Goal: Use online tool/utility: Use online tool/utility

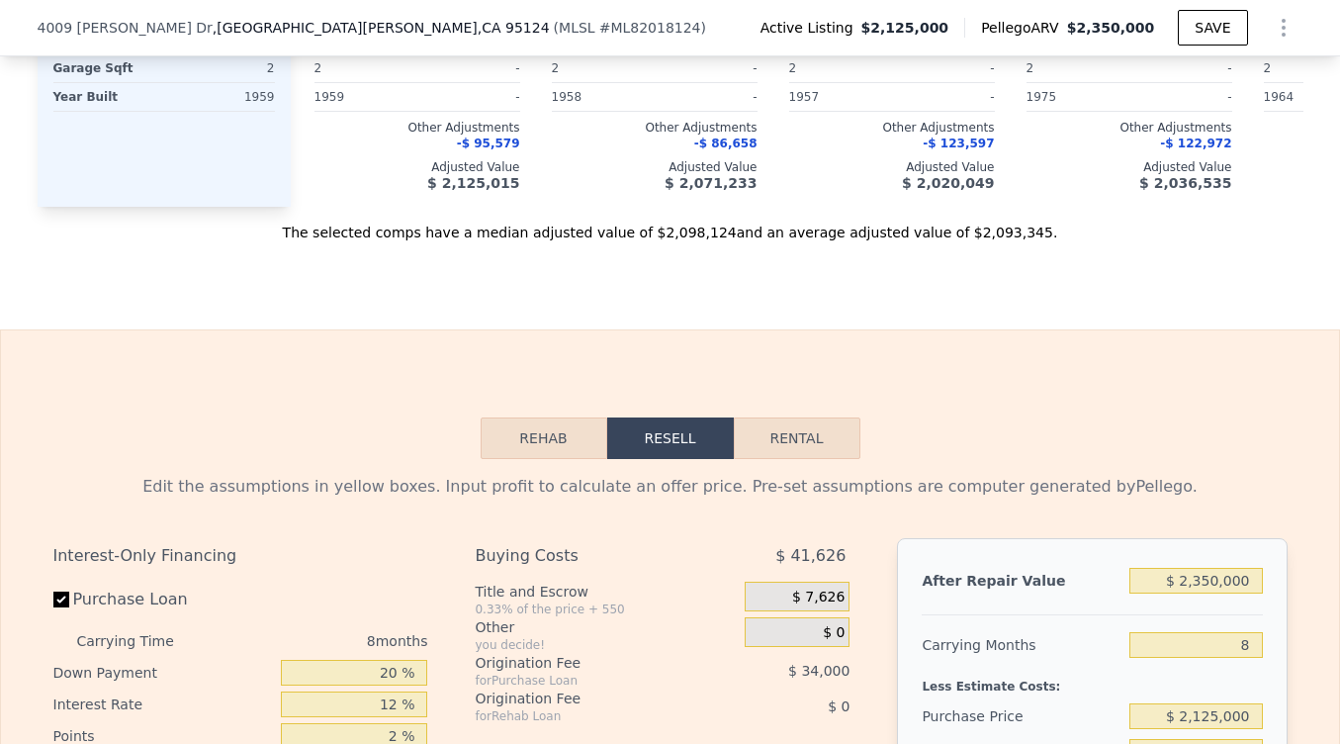
scroll to position [2837, 0]
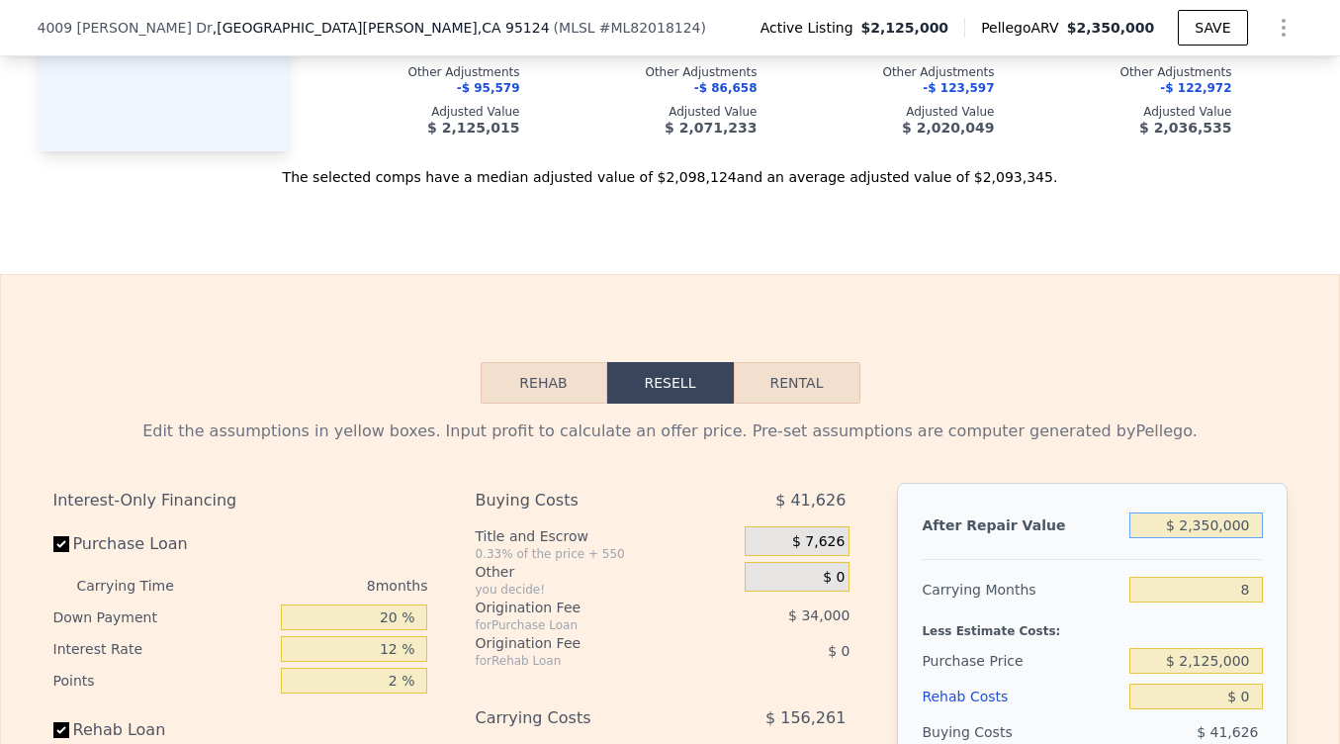
drag, startPoint x: 1256, startPoint y: 522, endPoint x: 1154, endPoint y: 523, distance: 101.9
click at [1154, 522] on input "$ 2,350,000" at bounding box center [1196, 525] width 133 height 26
type input "$ 2"
type input "-$ 2,317,168"
type input "$ 20"
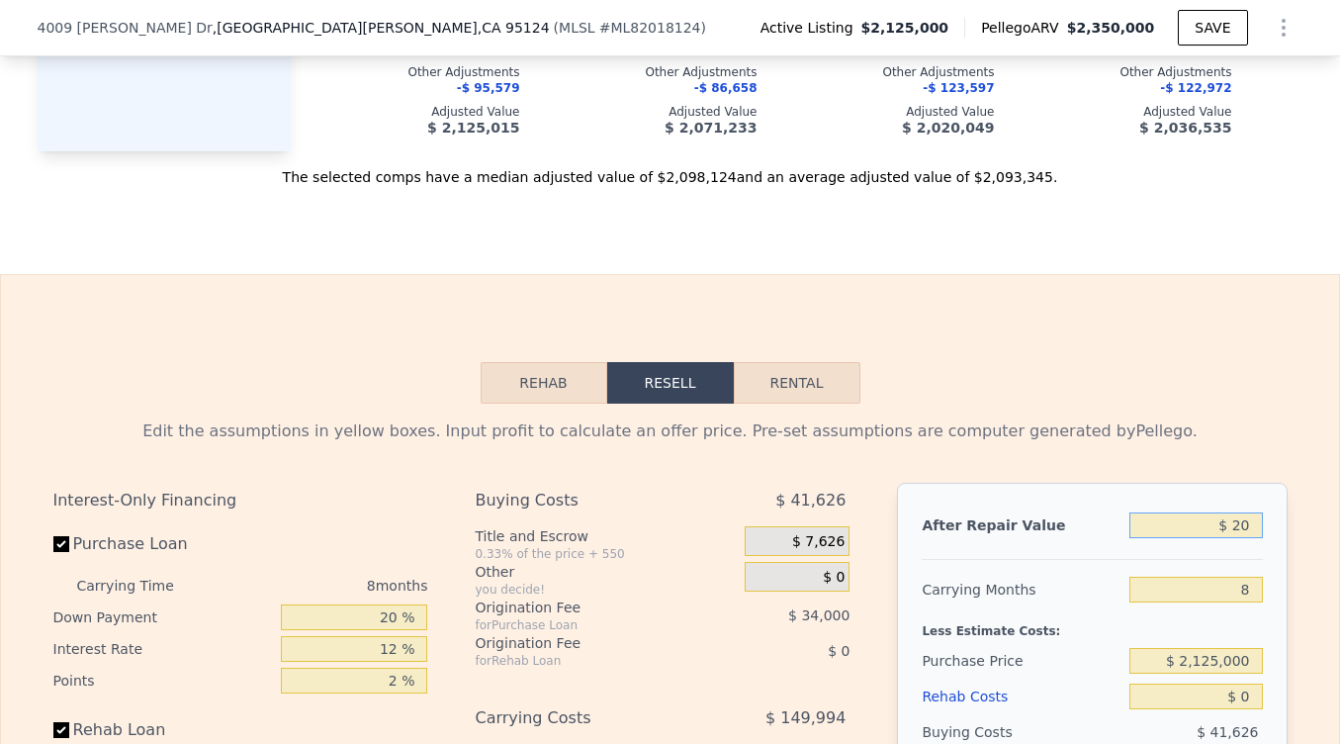
type input "-$ 2,317,152"
type input "$ 200"
type input "-$ 2,316,983"
type input "$ 2,000"
type input "-$ 2,315,291"
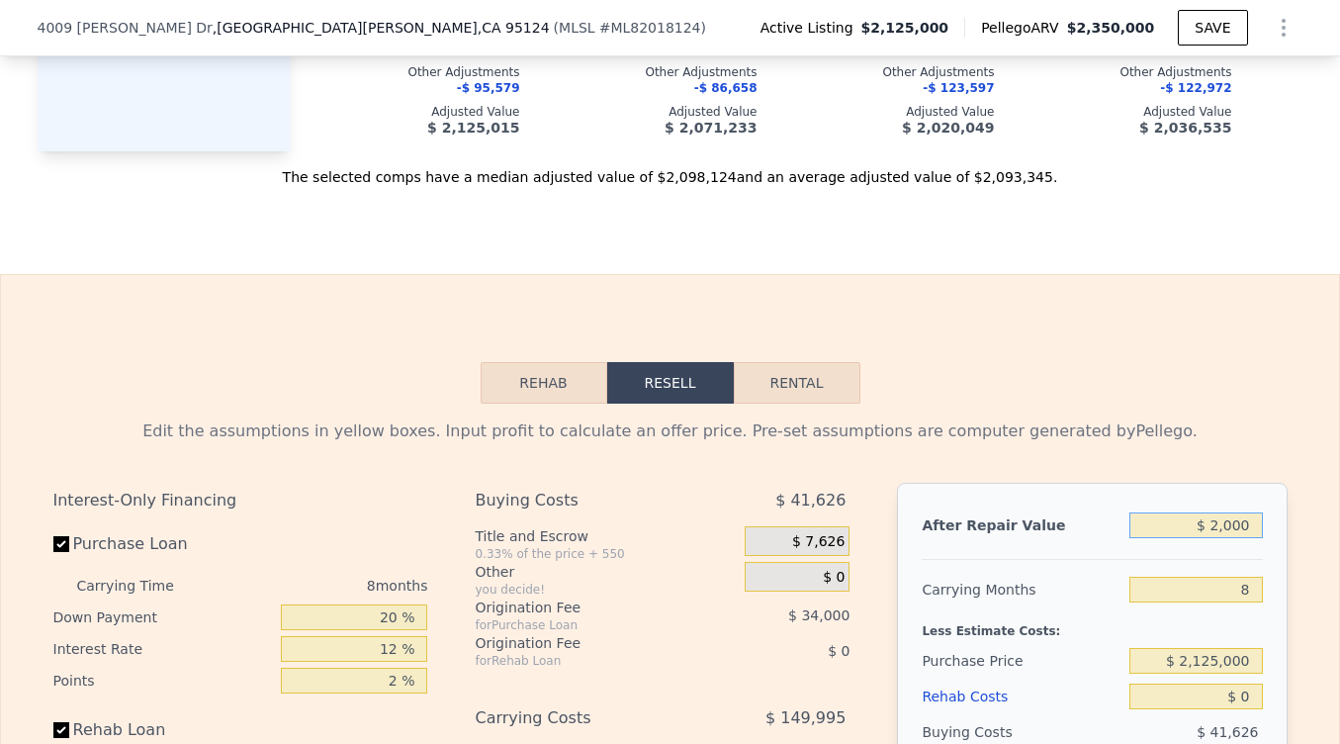
type input "$ 20,000"
type input "-$ 2,298,378"
type input "$ 200,000"
type input "-$ 2,129,249"
type input "$ 2,000,000"
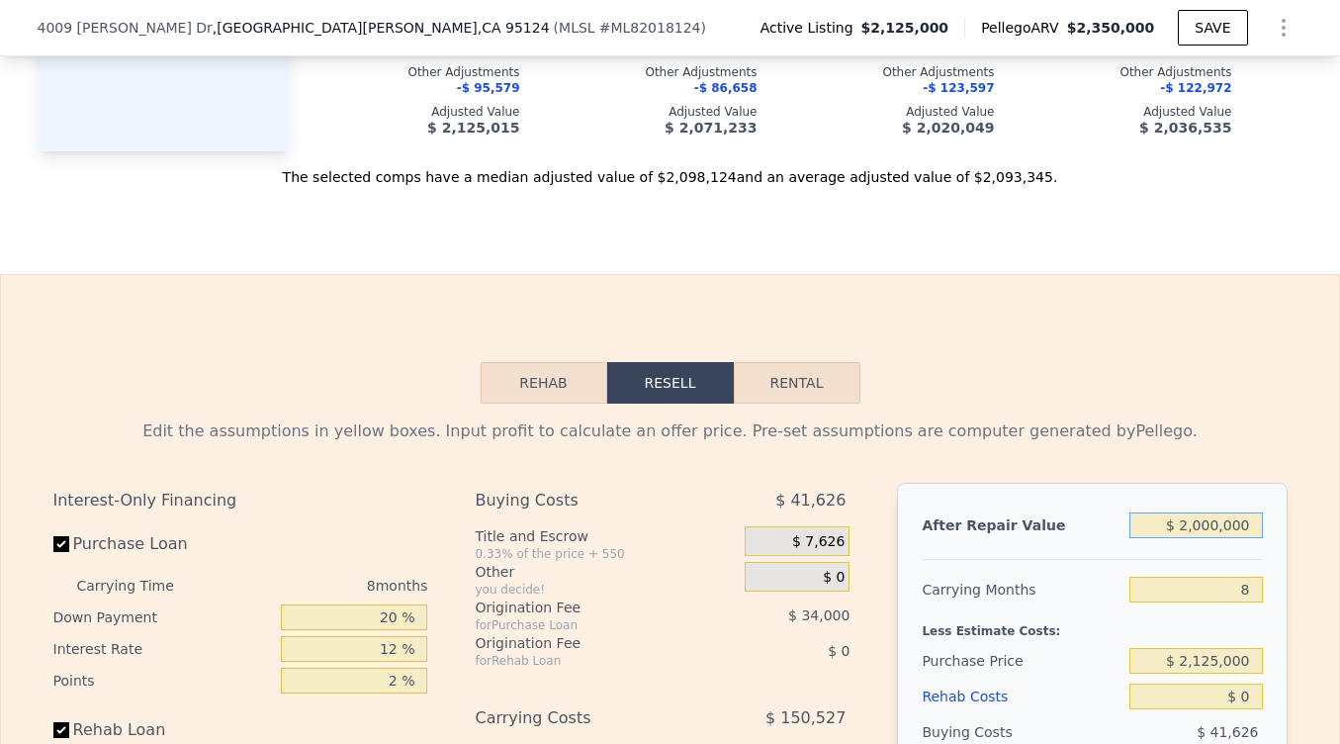
type input "-$ 437,963"
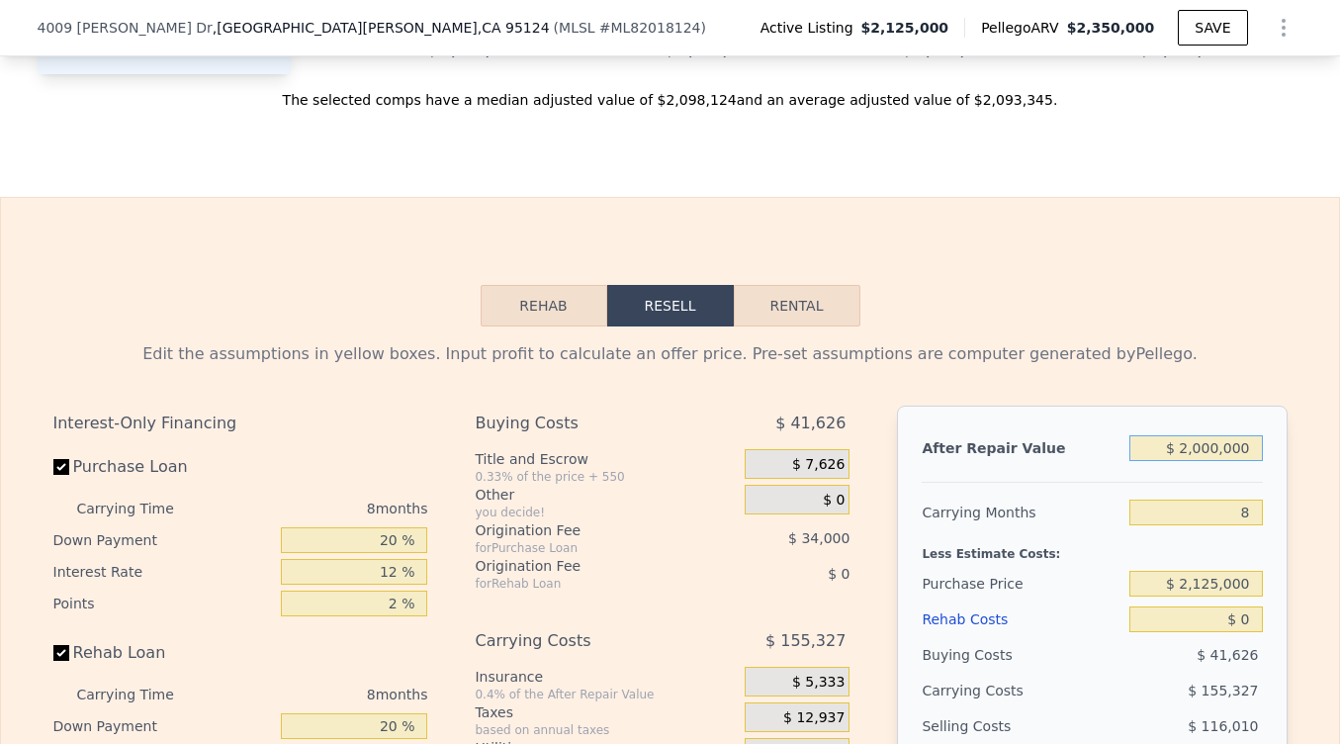
type input "$ 2,000,000"
drag, startPoint x: 1258, startPoint y: 510, endPoint x: 1218, endPoint y: 510, distance: 40.6
click at [1218, 510] on input "8" at bounding box center [1196, 512] width 133 height 26
type input "2"
type input "-$ 321,467"
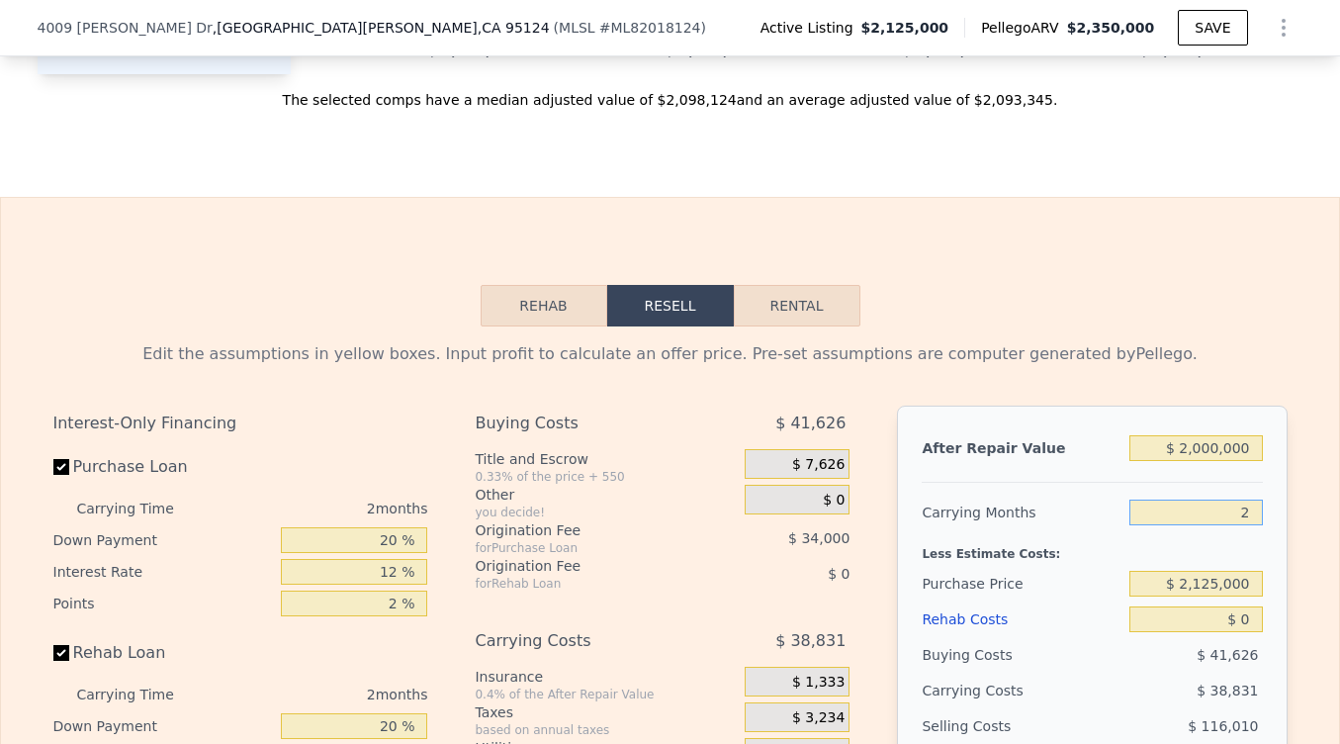
type input "24"
type input "-$ 748,619"
type input "2"
type input "-$ 321,467"
type input "3"
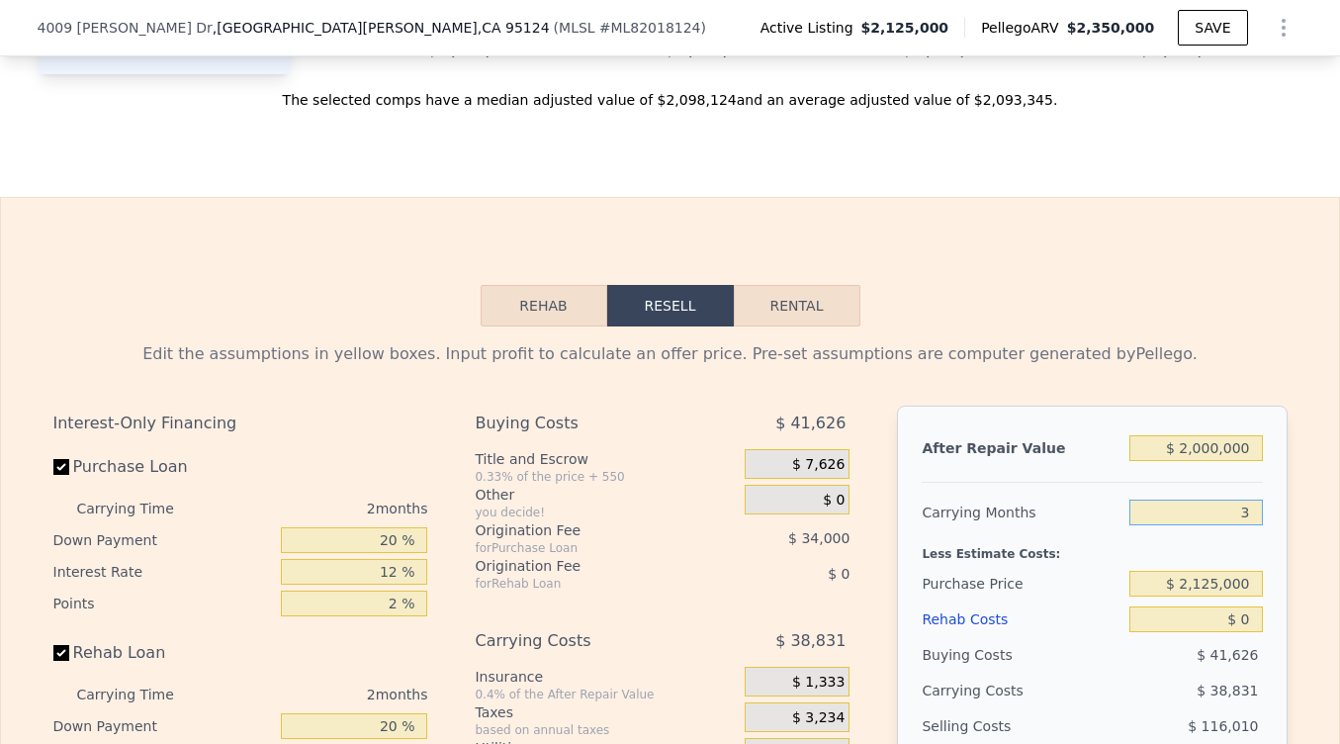
type input "-$ 340,884"
type input "36"
type input "-$ 981,611"
type input "36"
drag, startPoint x: 1257, startPoint y: 582, endPoint x: 1165, endPoint y: 581, distance: 92.0
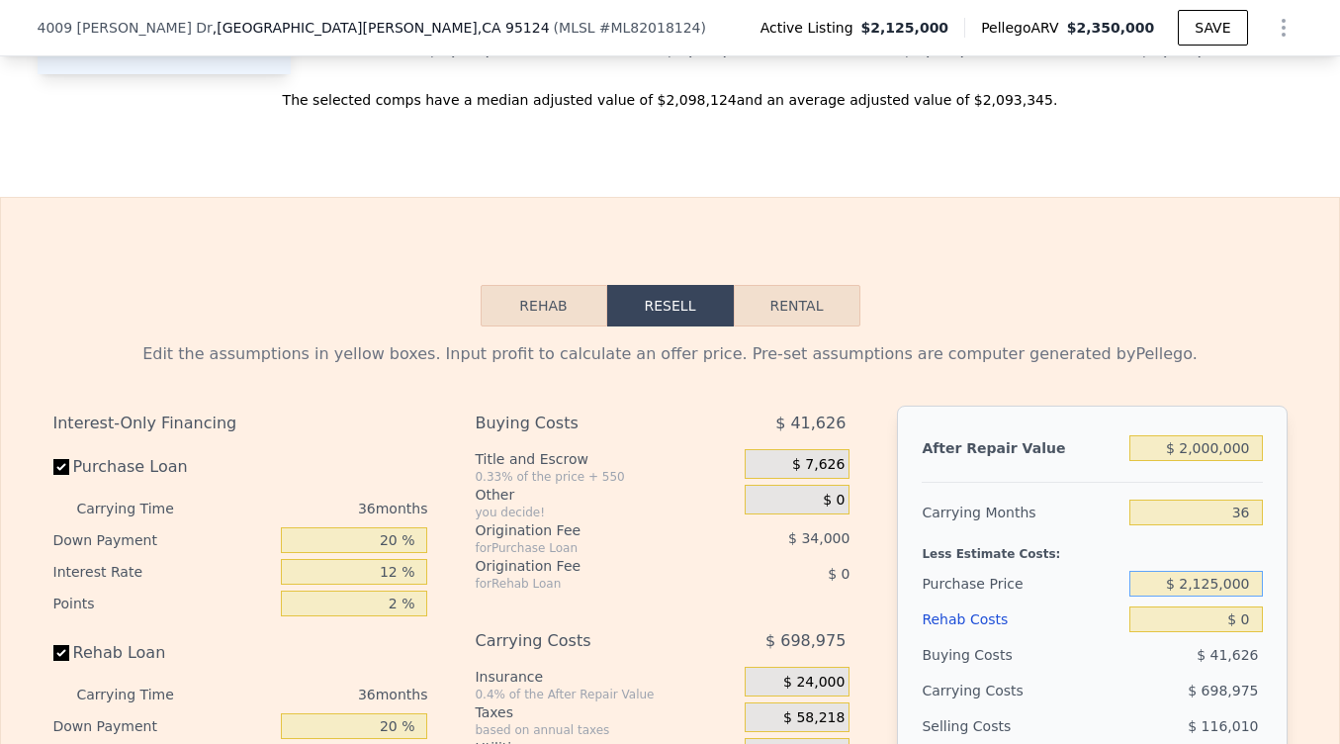
click at [1165, 581] on input "$ 2,125,000" at bounding box center [1196, 584] width 133 height 26
type input "$ 100,000"
type input "$ 1,665,732"
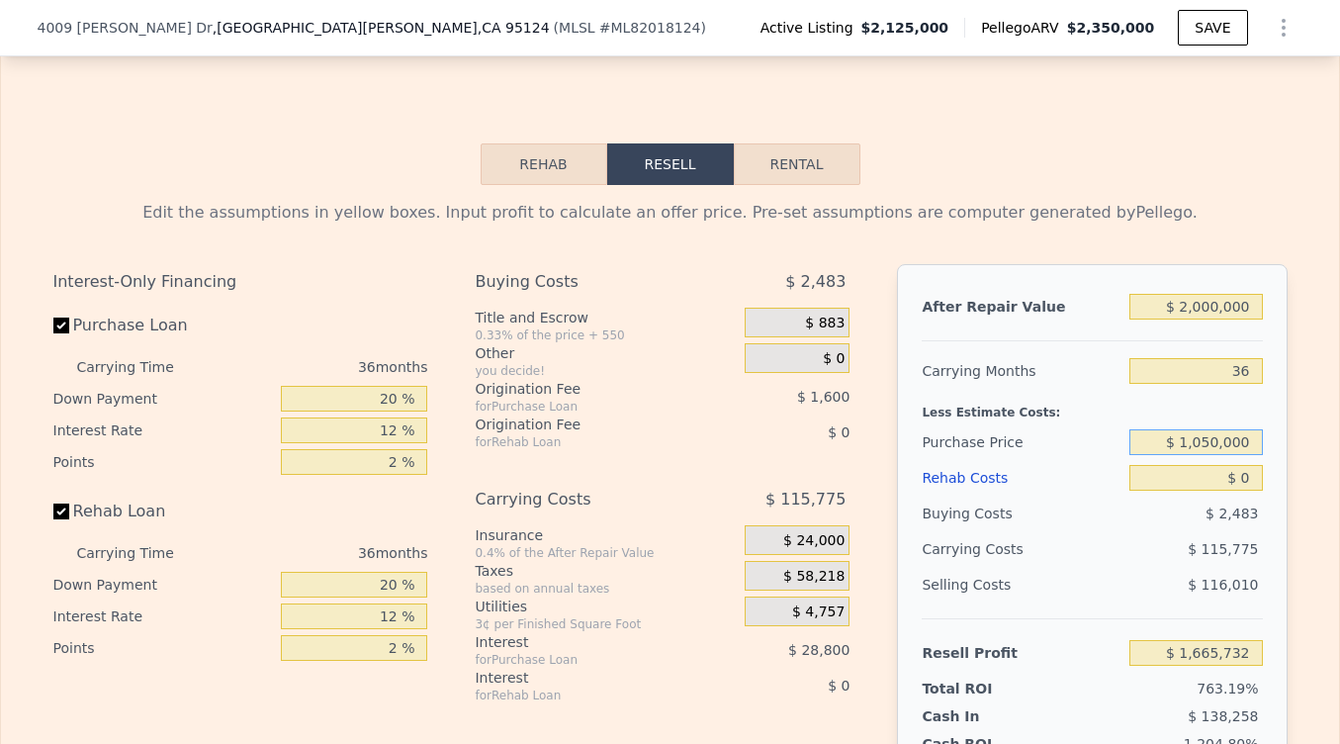
scroll to position [3059, 0]
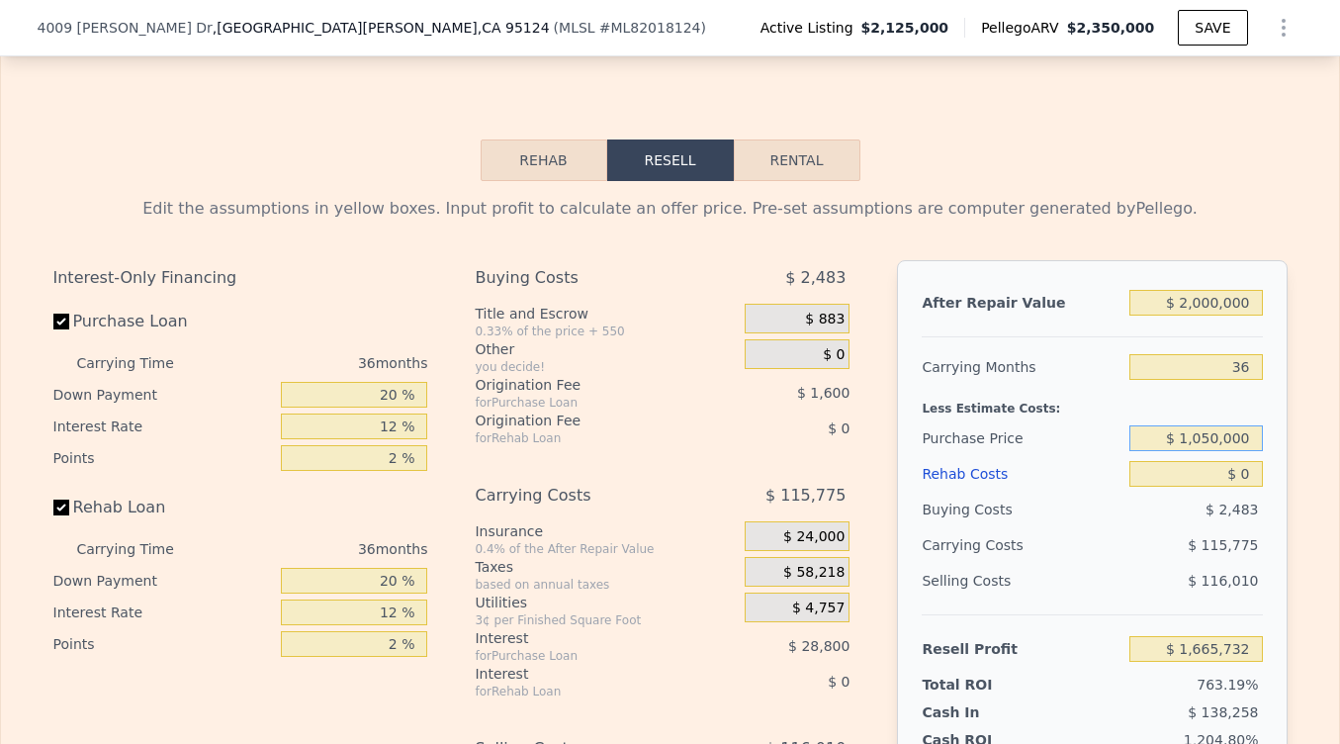
type input "$ 1,050,000"
type input "$ 423,768"
drag, startPoint x: 1259, startPoint y: 475, endPoint x: 1188, endPoint y: 475, distance: 71.2
click at [1188, 475] on input "$ 0" at bounding box center [1196, 474] width 133 height 26
type input "$ 56"
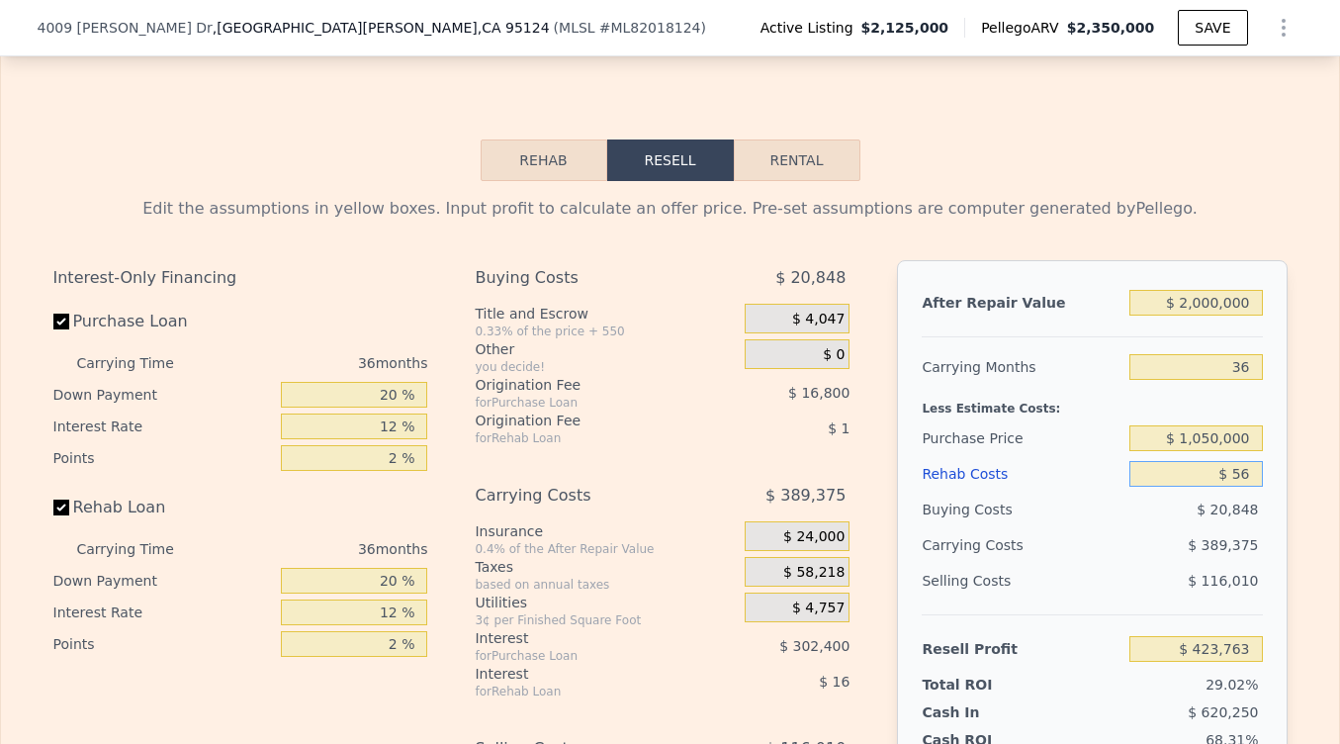
type input "$ 423,711"
type input "$ 560"
type input "$ 423,055"
type input "$ 5,600"
type input "$ 416,458"
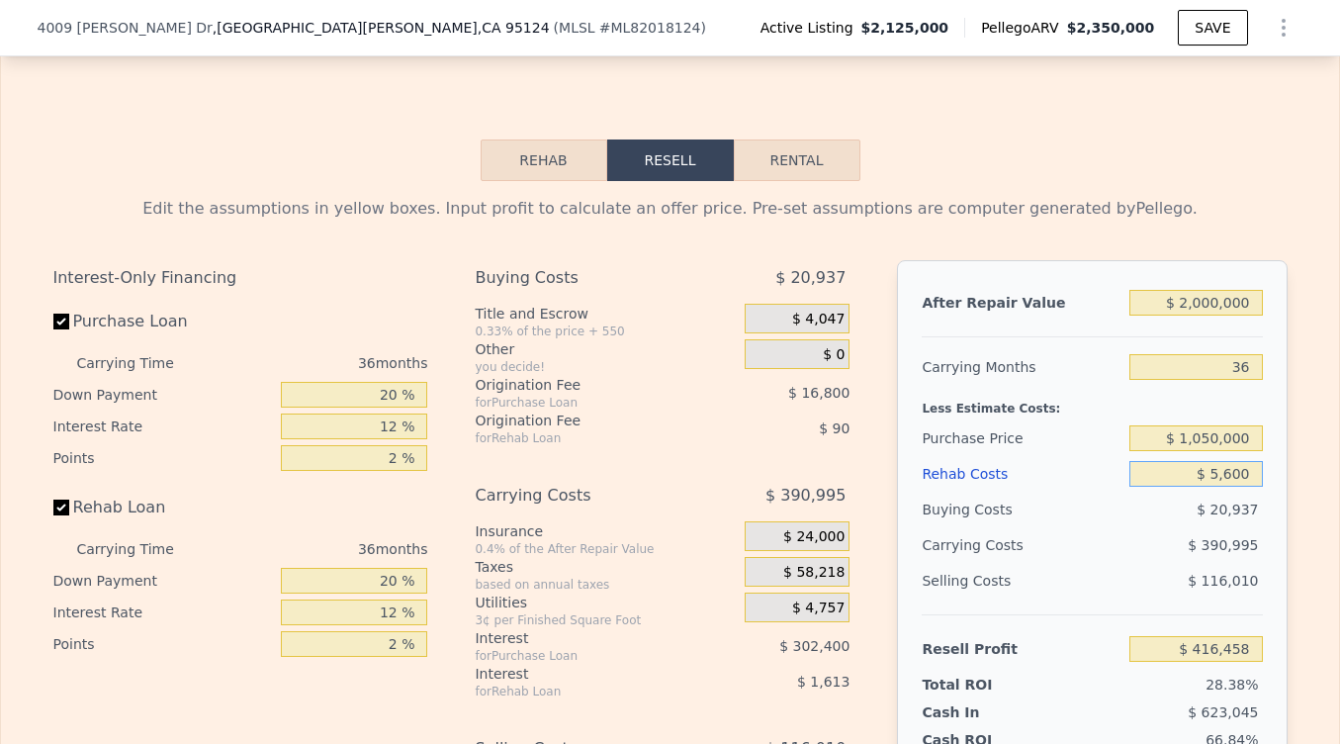
type input "$ 56,000"
type input "$ 350,744"
type input "$ 560,000"
type input "-$ 306,472"
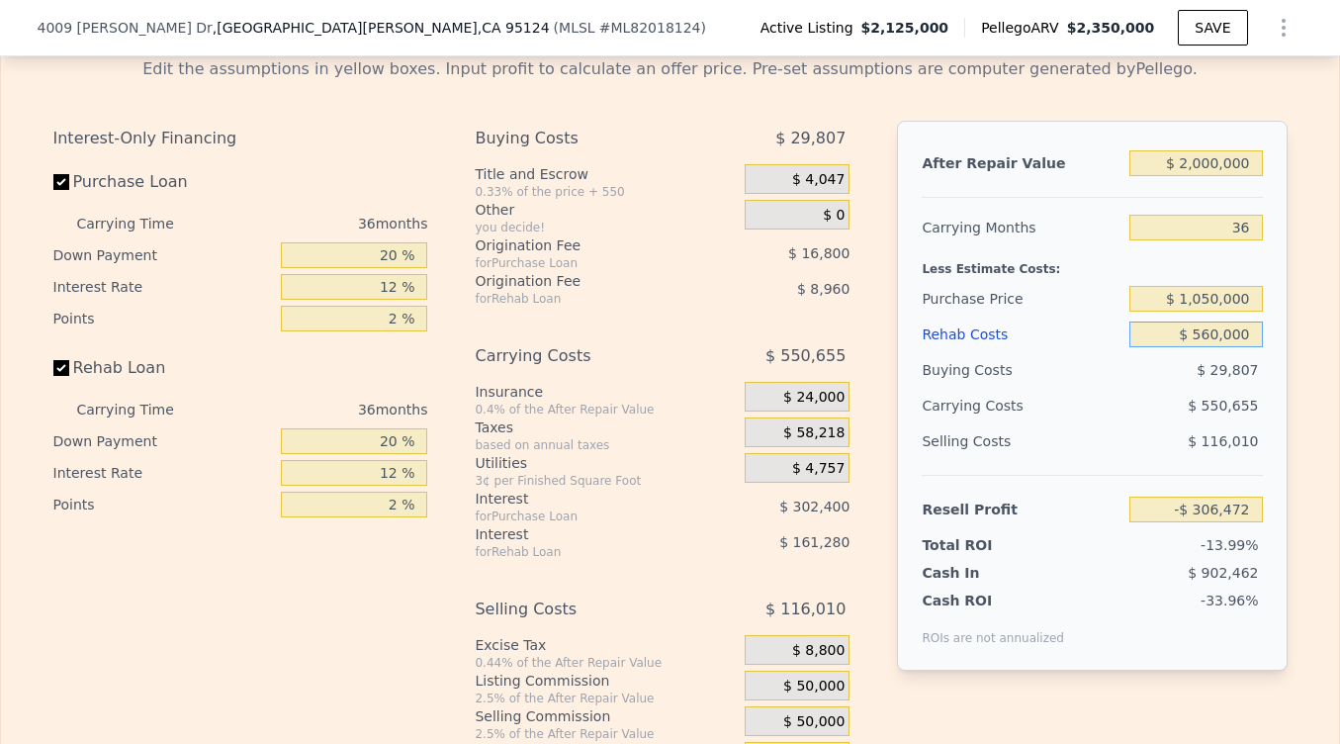
scroll to position [3200, 0]
type input "$ 560,000"
drag, startPoint x: 403, startPoint y: 258, endPoint x: 319, endPoint y: 258, distance: 83.1
click at [319, 258] on input "20 %" at bounding box center [354, 254] width 146 height 26
type input "1 %"
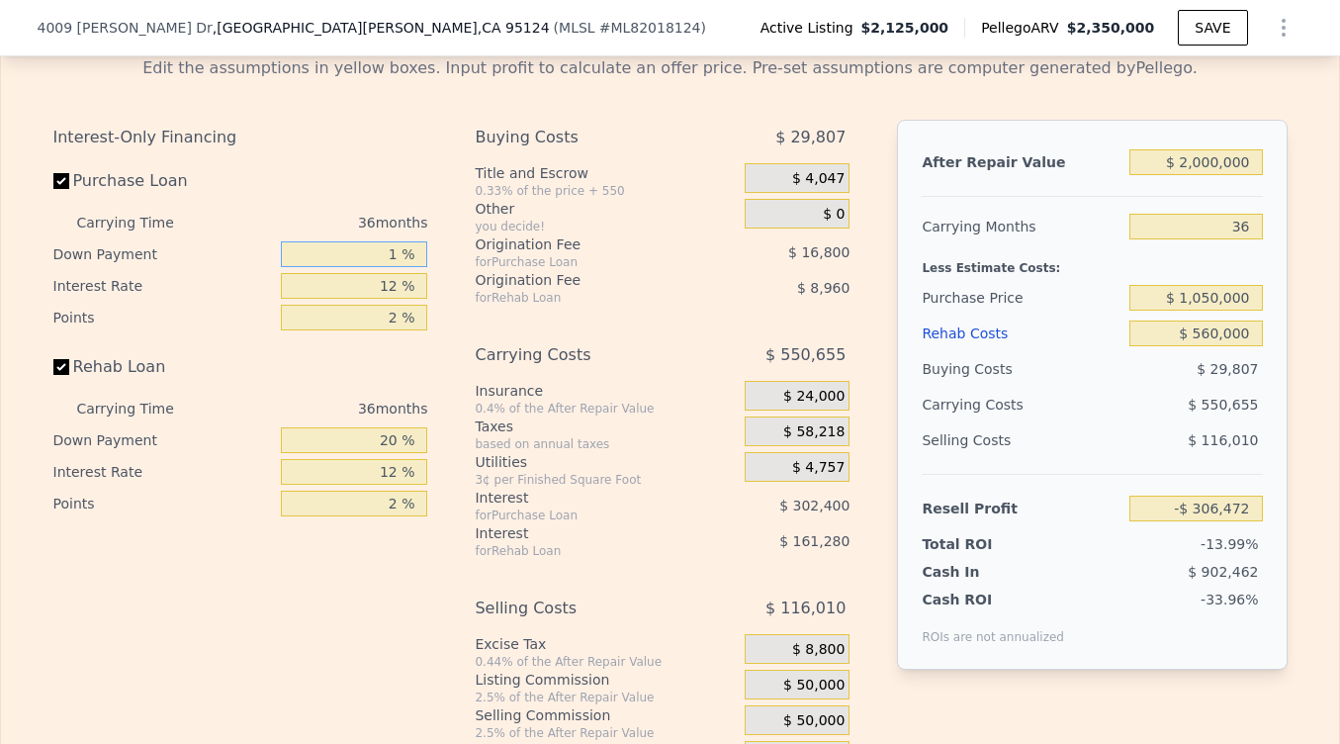
type input "-$ 382,282"
type input "10 %"
type input "-$ 346,372"
type input "10 %"
type input "1 %"
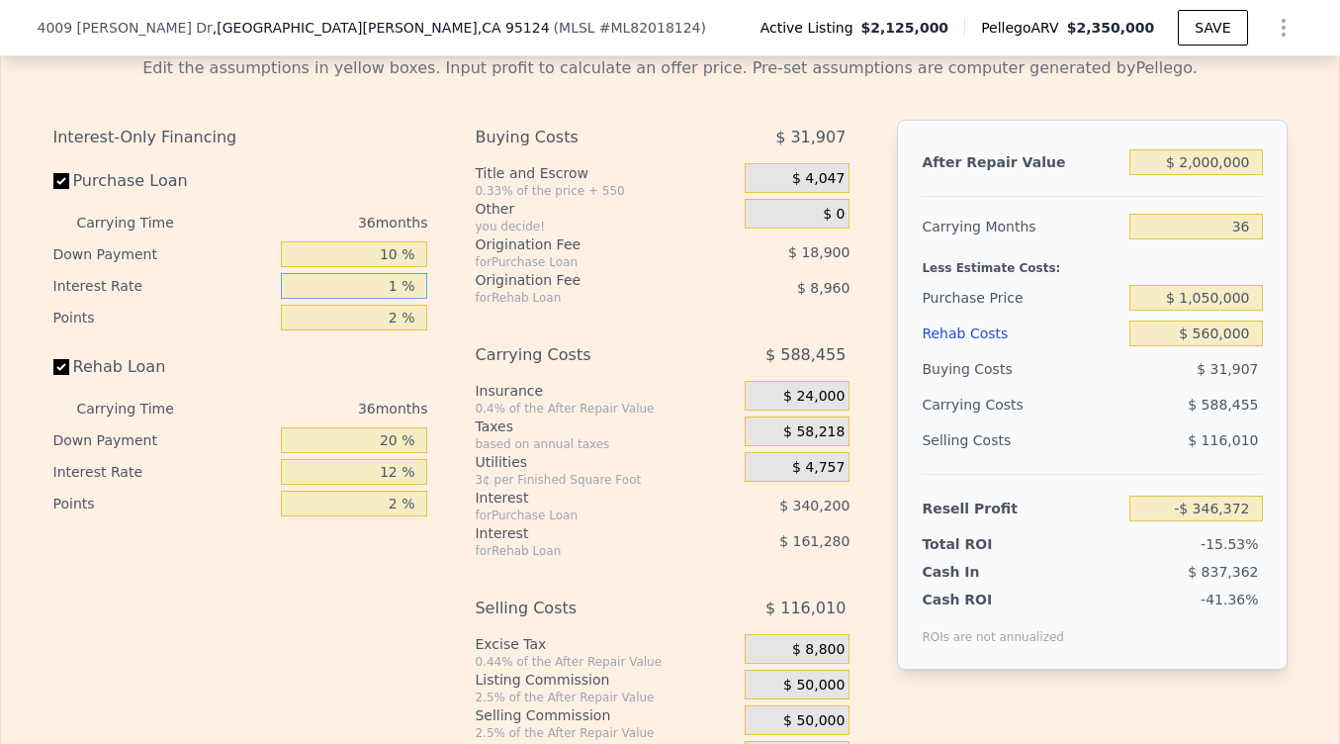
type input "-$ 34,540"
type input "10 %"
type input "-$ 289,672"
type input "10 %"
drag, startPoint x: 408, startPoint y: 319, endPoint x: 369, endPoint y: 319, distance: 39.6
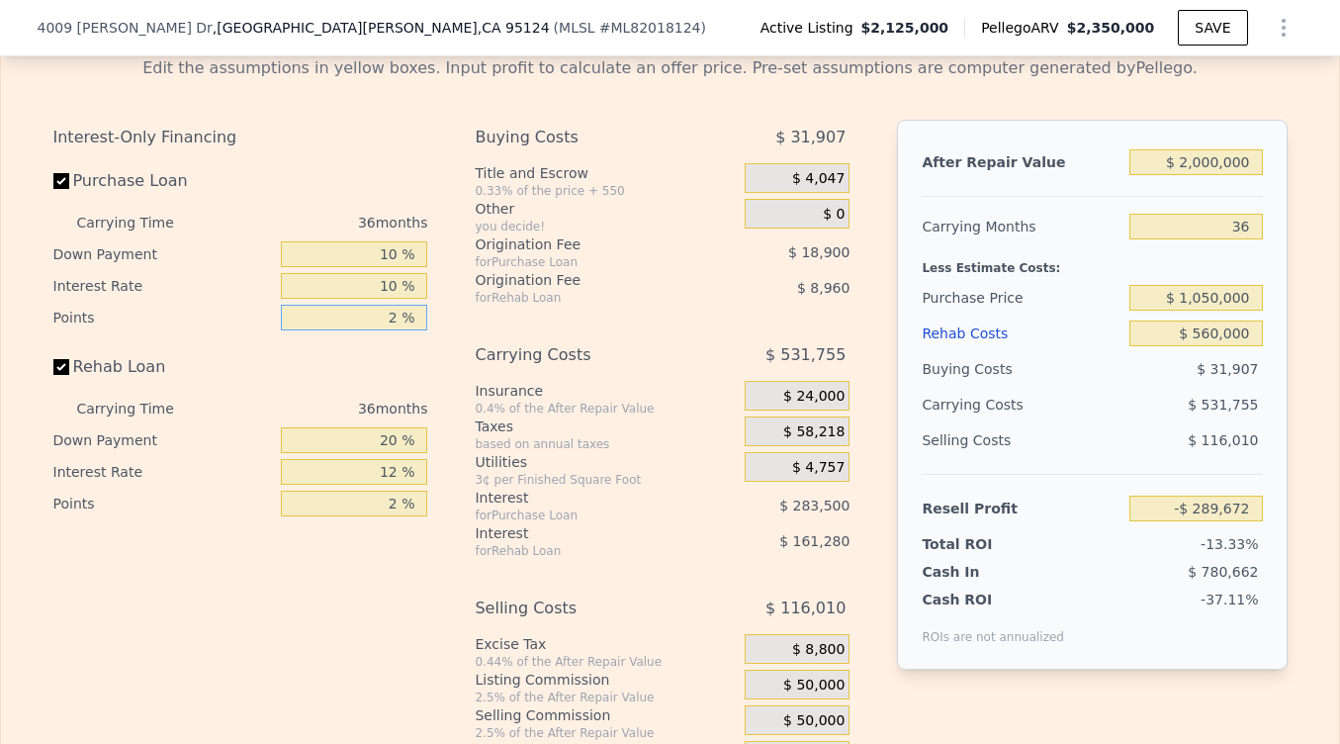
click at [369, 319] on input "2 %" at bounding box center [354, 318] width 146 height 26
type input "1 %"
type input "-$ 280,222"
type input "1 %"
drag, startPoint x: 399, startPoint y: 438, endPoint x: 318, endPoint y: 438, distance: 80.1
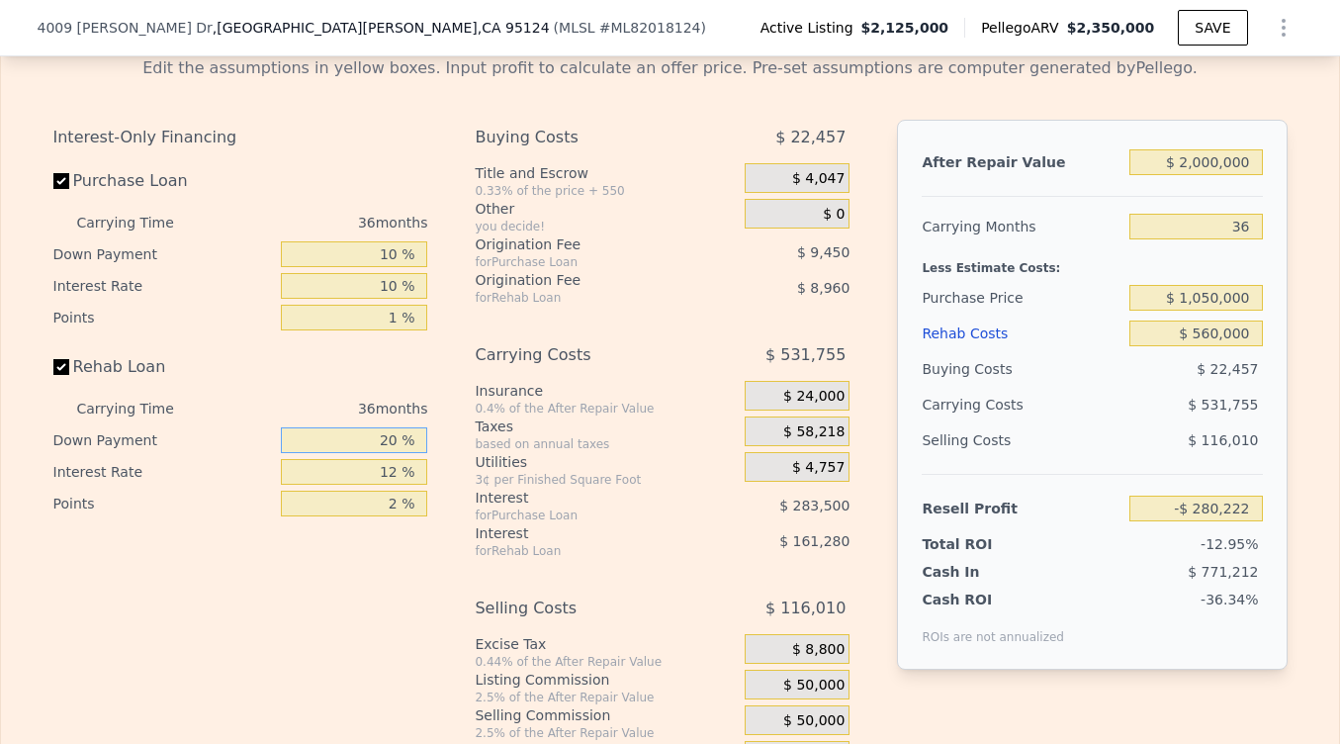
click at [318, 438] on input "20 %" at bounding box center [354, 440] width 146 height 26
type input "0 %"
type input "-$ 322,782"
type input "0 %"
drag, startPoint x: 395, startPoint y: 479, endPoint x: 368, endPoint y: 479, distance: 26.7
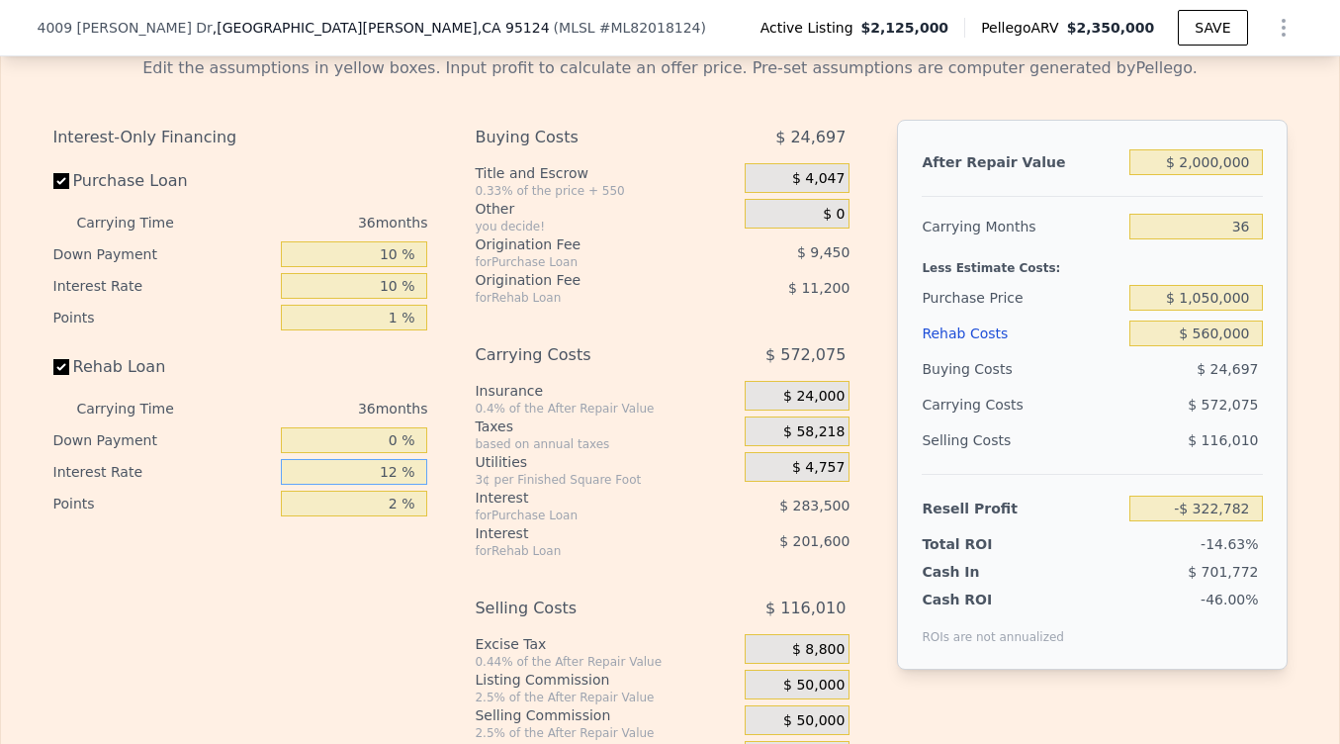
click at [368, 479] on input "12 %" at bounding box center [354, 472] width 146 height 26
type input "1 %"
type input "-$ 137,994"
type input "10 %"
type input "-$ 289,194"
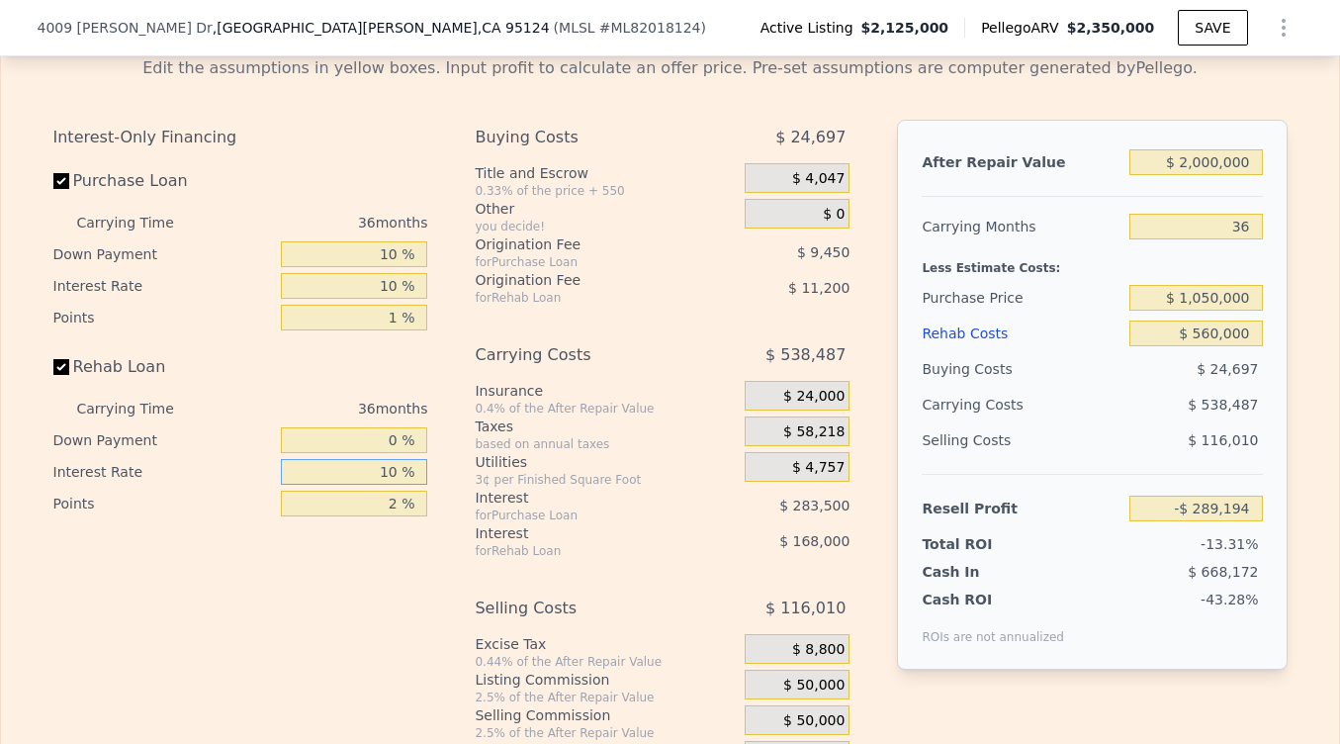
type input "10 %"
drag, startPoint x: 397, startPoint y: 501, endPoint x: 363, endPoint y: 500, distance: 33.6
click at [363, 500] on input "2 %" at bounding box center [354, 504] width 146 height 26
type input "0 %"
type input "-$ 277,994"
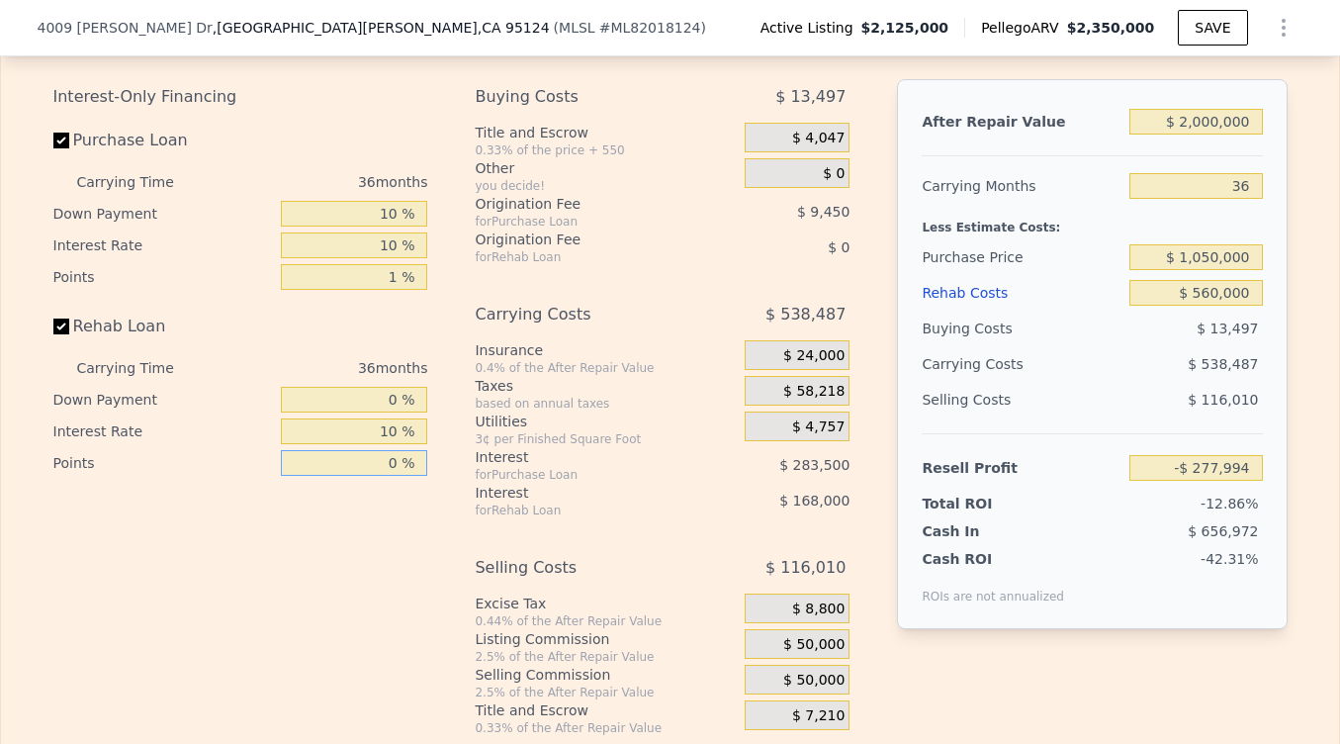
scroll to position [3247, 0]
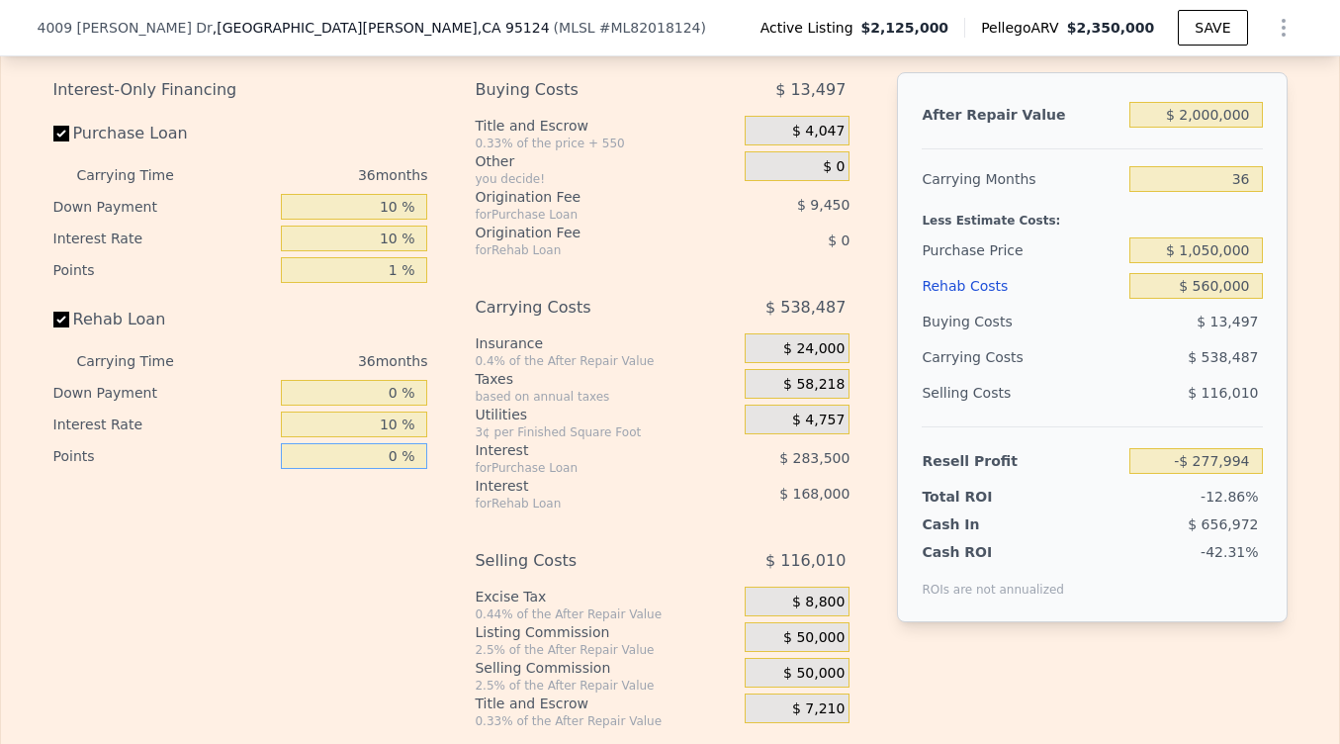
type input "0 %"
click at [824, 640] on span "$ 50,000" at bounding box center [813, 638] width 61 height 18
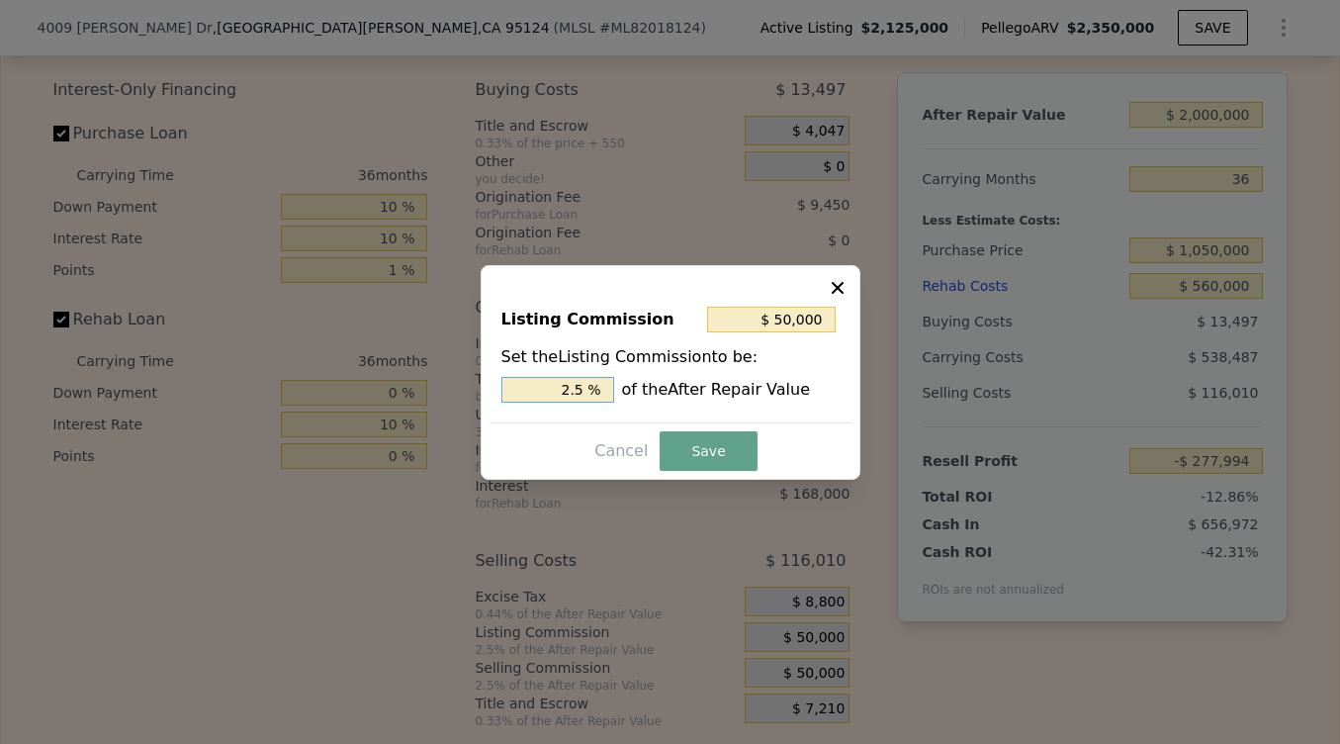
drag, startPoint x: 591, startPoint y: 386, endPoint x: 520, endPoint y: 386, distance: 71.2
click at [520, 386] on input "2.5 %" at bounding box center [557, 390] width 113 height 26
type input "$ 20,000"
type input "1.0 %"
click at [697, 445] on button "Save" at bounding box center [708, 451] width 97 height 40
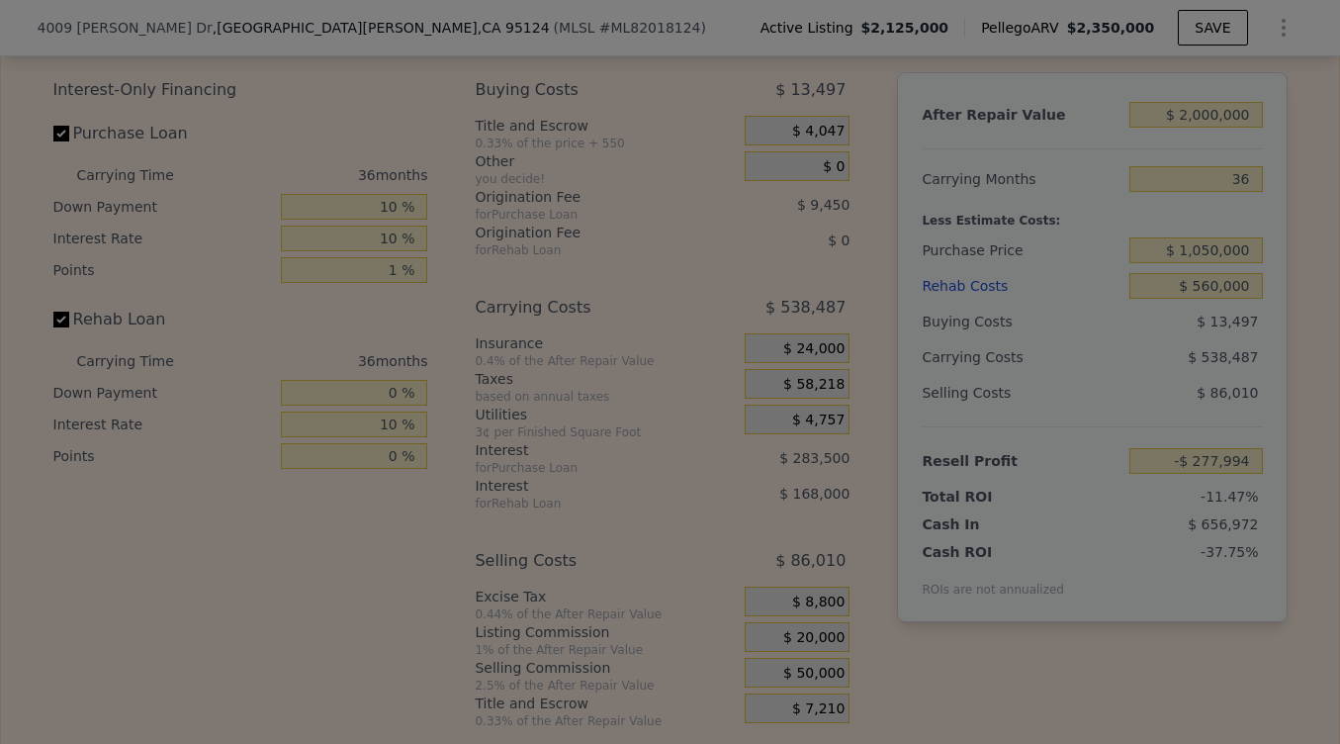
type input "-$ 247,994"
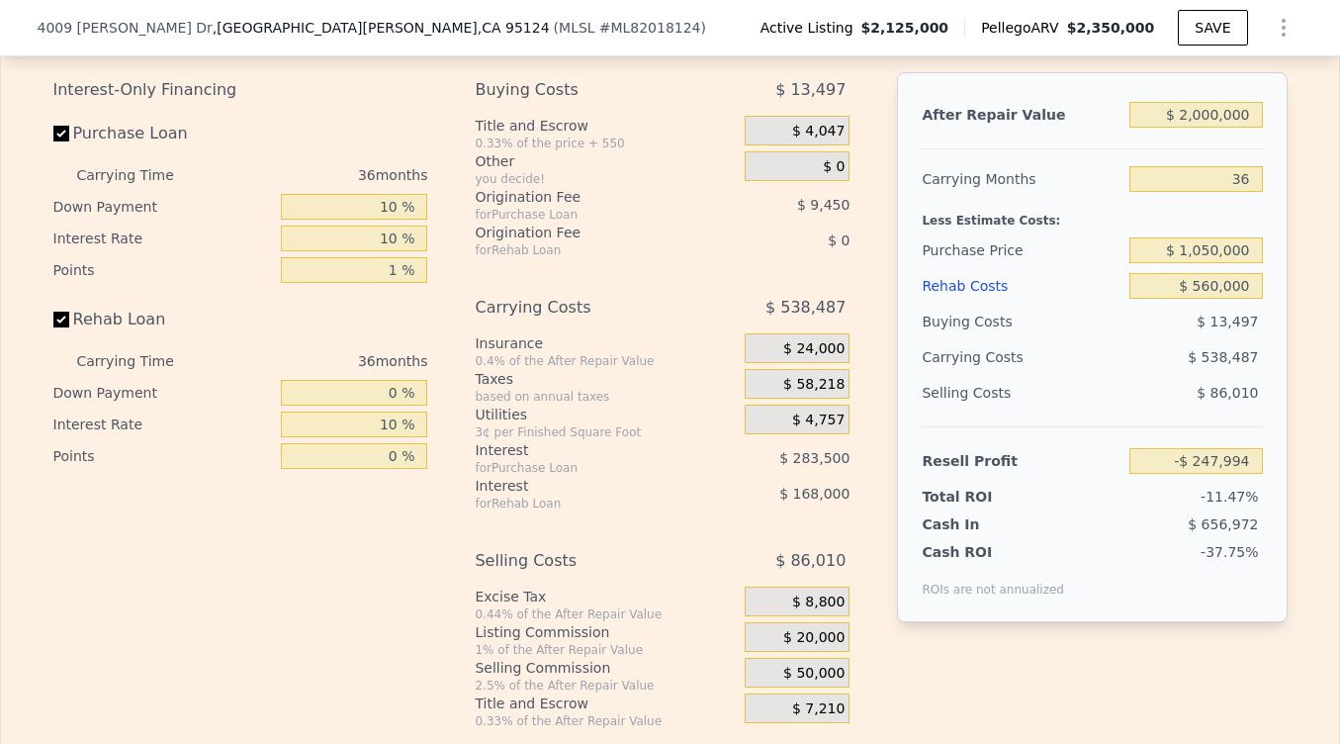
click at [879, 527] on div "Interest-Only Financing Purchase Loan Carrying Time 36 months Down Payment 10 %…" at bounding box center [670, 400] width 1234 height 657
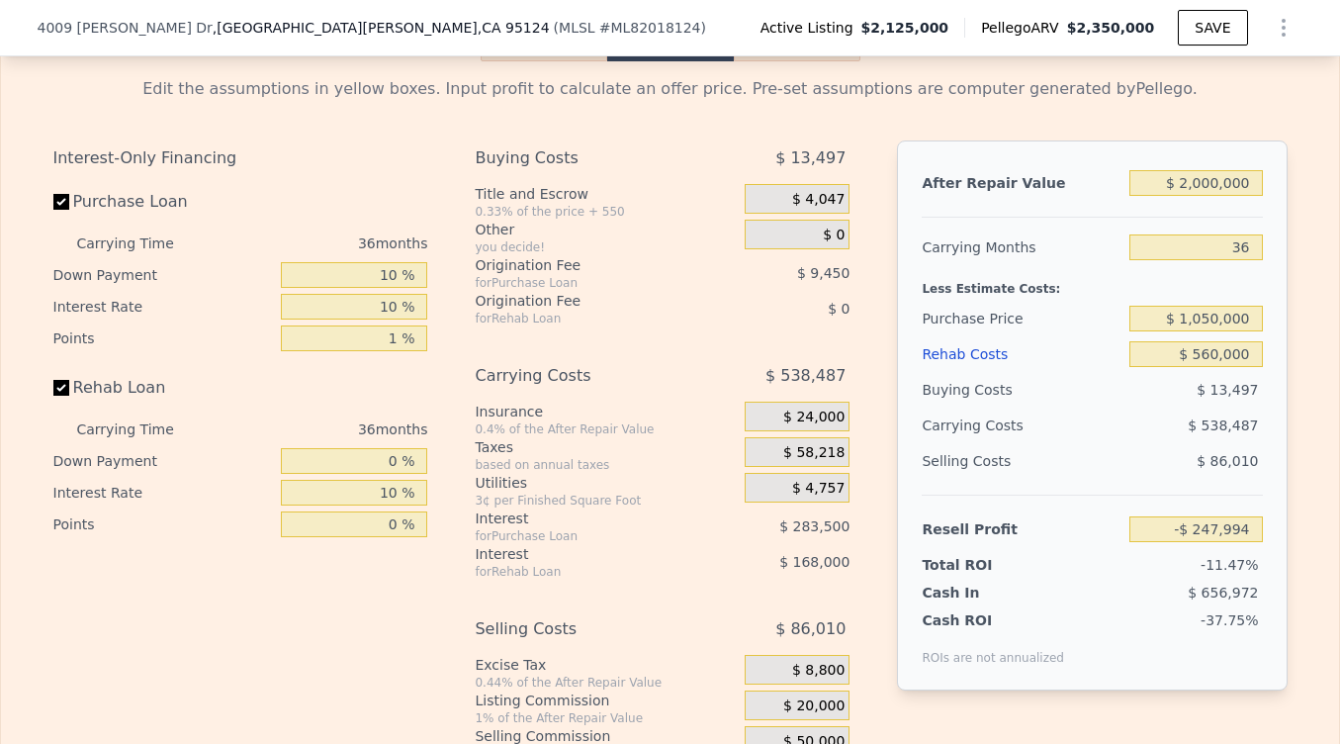
scroll to position [3177, 0]
